Goal: Complete application form: Complete application form

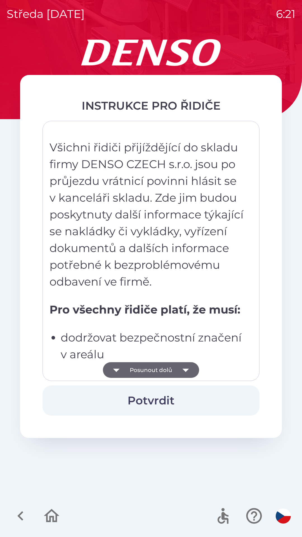
click at [164, 368] on button "Posunout dolů" at bounding box center [151, 370] width 96 height 16
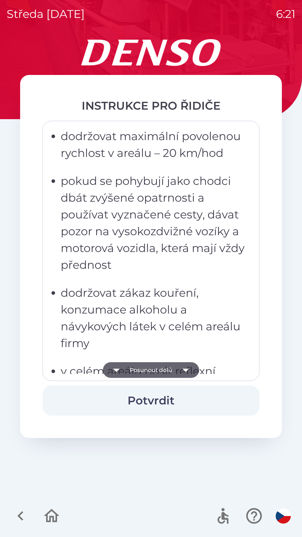
click at [169, 371] on button "Posunout dolů" at bounding box center [151, 370] width 96 height 16
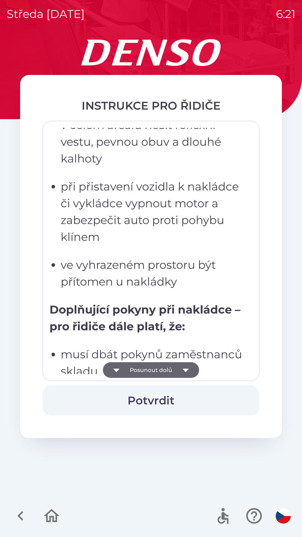
click at [185, 371] on icon "button" at bounding box center [185, 370] width 6 height 3
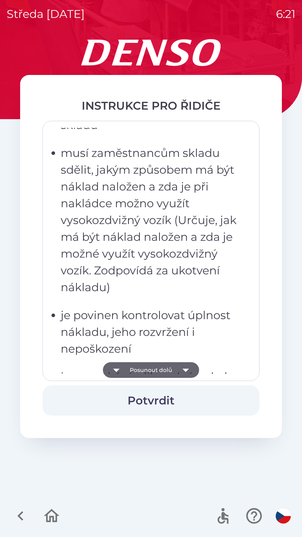
click at [184, 369] on icon "button" at bounding box center [185, 370] width 6 height 3
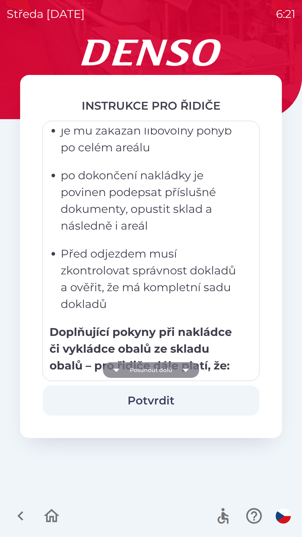
click at [185, 370] on icon "button" at bounding box center [185, 370] width 6 height 3
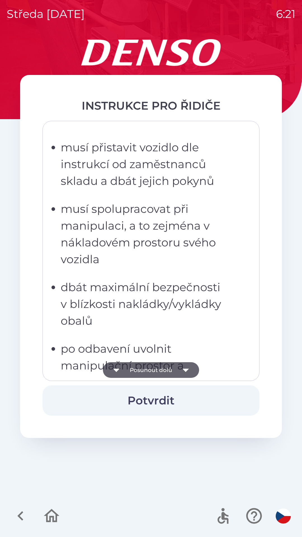
click at [182, 369] on icon "button" at bounding box center [186, 370] width 16 height 16
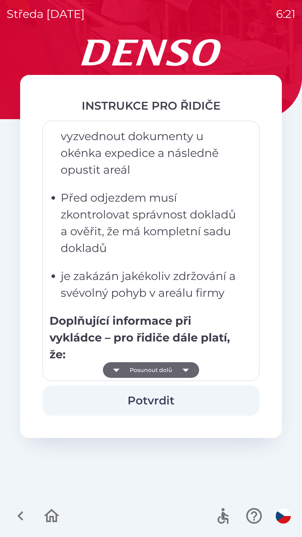
click at [185, 370] on icon "button" at bounding box center [185, 370] width 6 height 3
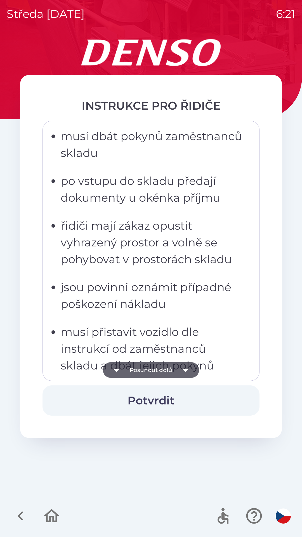
click at [186, 370] on icon "button" at bounding box center [185, 370] width 6 height 3
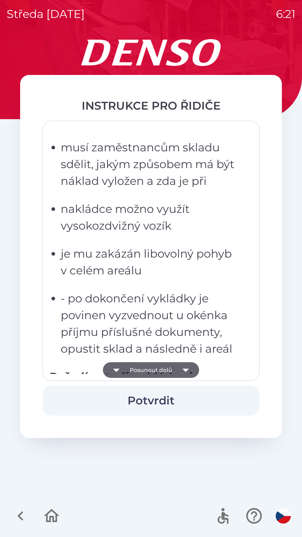
click at [186, 370] on icon "button" at bounding box center [185, 370] width 6 height 3
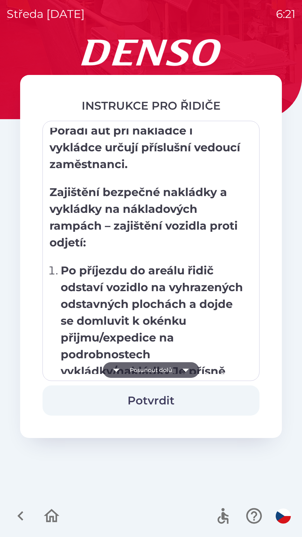
click at [189, 369] on icon "button" at bounding box center [186, 370] width 16 height 16
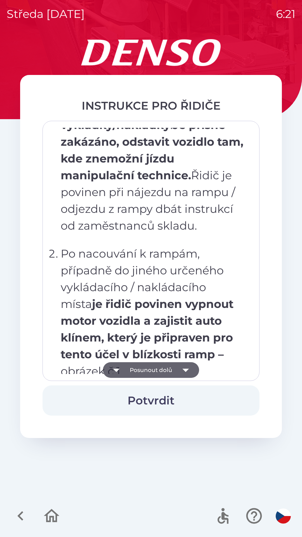
click at [186, 374] on icon "button" at bounding box center [186, 370] width 16 height 16
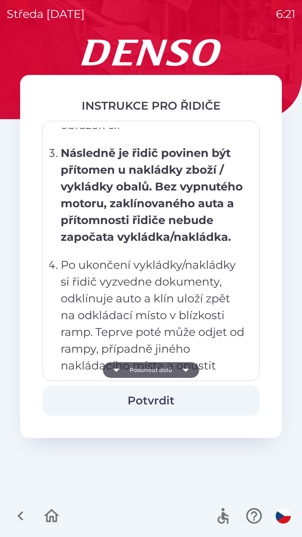
click at [186, 371] on icon "button" at bounding box center [185, 370] width 6 height 3
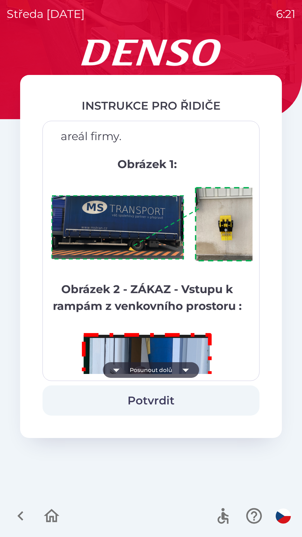
click at [189, 368] on icon "button" at bounding box center [186, 370] width 16 height 16
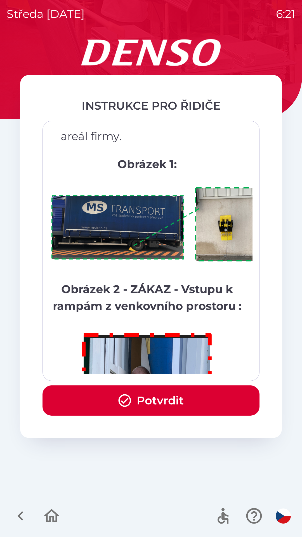
scroll to position [3142, 0]
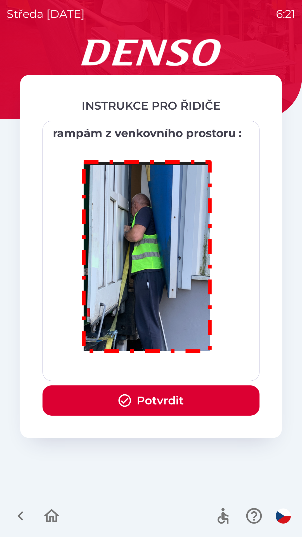
click at [178, 399] on button "Potvrdit" at bounding box center [151, 400] width 217 height 30
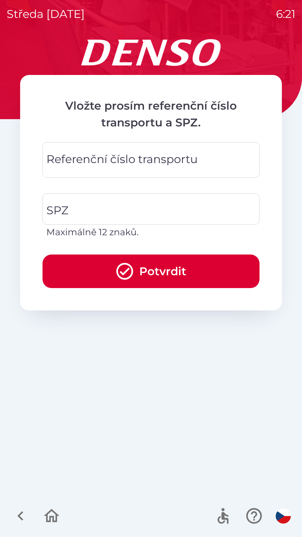
click at [111, 161] on div "Referenční číslo transportu Referenční číslo transportu" at bounding box center [151, 160] width 217 height 36
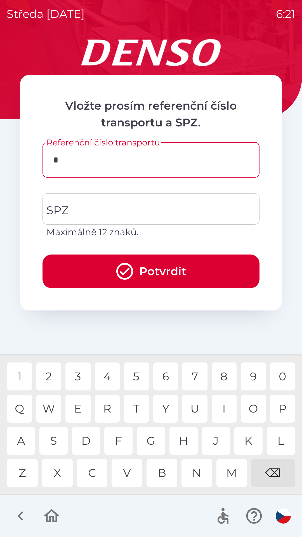
click at [249, 437] on div "K" at bounding box center [248, 441] width 28 height 28
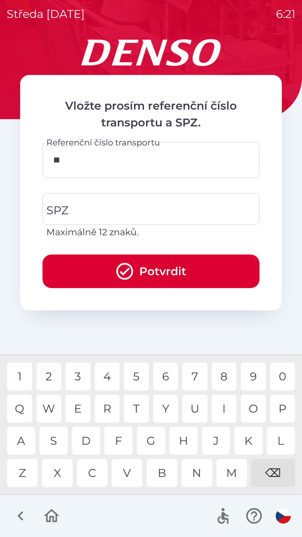
click at [251, 409] on div "O" at bounding box center [253, 409] width 25 height 28
click at [91, 470] on div "C" at bounding box center [92, 473] width 31 height 28
click at [192, 408] on div "U" at bounding box center [194, 409] width 25 height 28
click at [138, 377] on div "5" at bounding box center [136, 376] width 25 height 28
click at [50, 376] on div "2" at bounding box center [48, 376] width 25 height 28
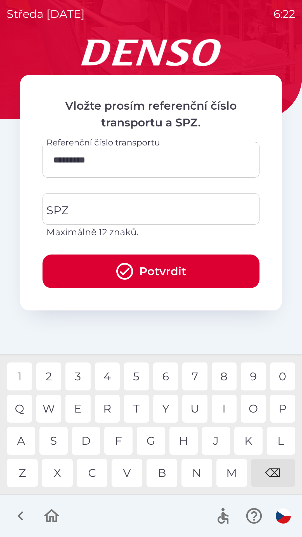
click at [79, 374] on div "3" at bounding box center [77, 376] width 25 height 28
type input "**********"
click at [287, 372] on div "0" at bounding box center [282, 376] width 25 height 28
click at [100, 206] on input "SPZ" at bounding box center [147, 209] width 204 height 26
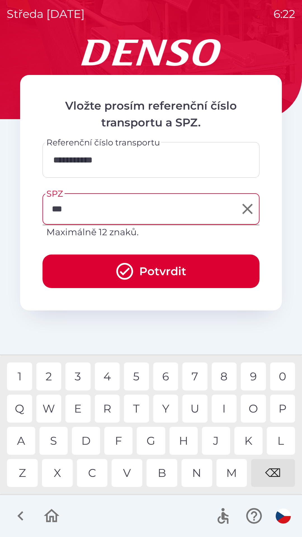
click at [119, 443] on div "F" at bounding box center [118, 441] width 28 height 28
click at [79, 377] on div "3" at bounding box center [77, 376] width 25 height 28
click at [282, 377] on div "0" at bounding box center [282, 376] width 25 height 28
click at [167, 380] on div "6" at bounding box center [165, 376] width 25 height 28
type input "*******"
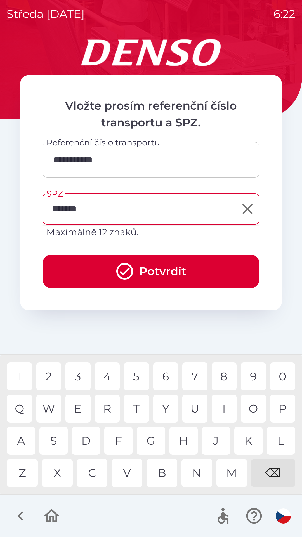
click at [144, 266] on button "Potvrdit" at bounding box center [151, 271] width 217 height 34
